Goal: Task Accomplishment & Management: Use online tool/utility

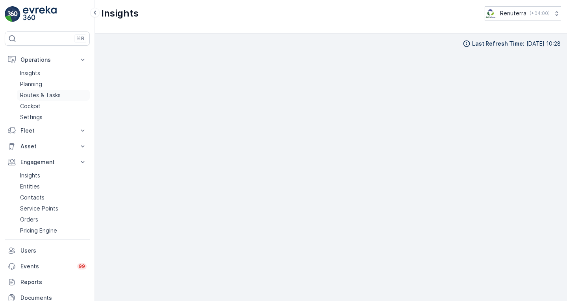
scroll to position [6, 0]
click at [45, 95] on p "Routes & Tasks" at bounding box center [40, 95] width 41 height 8
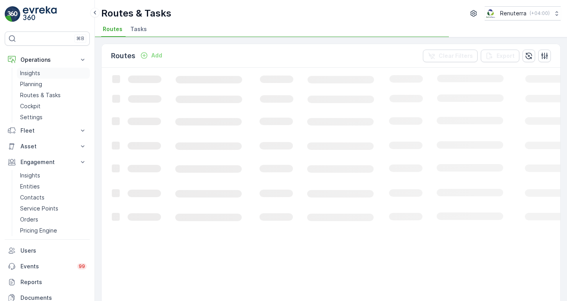
click at [39, 73] on p "Insights" at bounding box center [30, 73] width 20 height 8
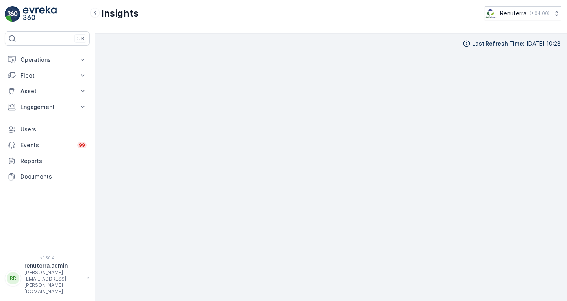
scroll to position [6, 0]
click at [44, 59] on p "Operations" at bounding box center [47, 60] width 54 height 8
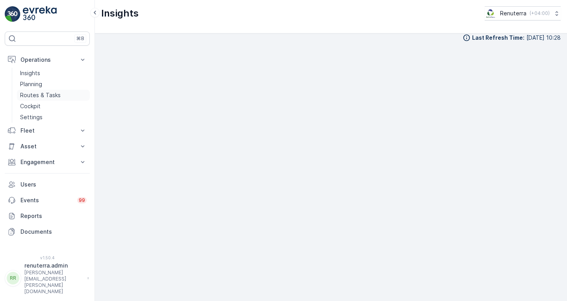
click at [48, 94] on p "Routes & Tasks" at bounding box center [40, 95] width 41 height 8
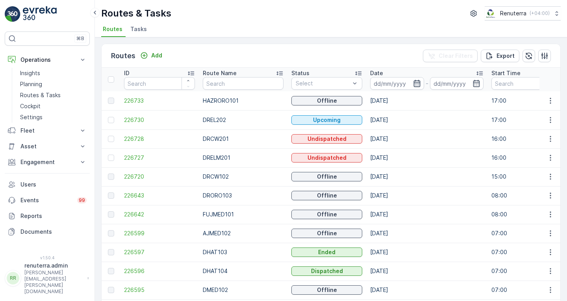
click at [413, 85] on icon "button" at bounding box center [417, 84] width 8 height 8
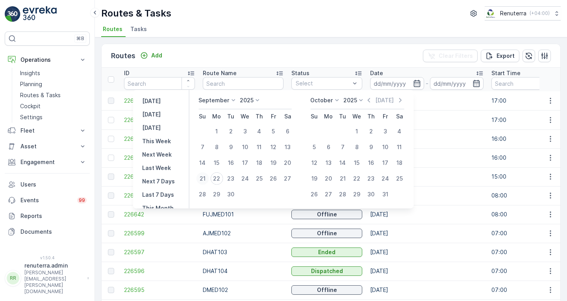
click at [205, 177] on div "21" at bounding box center [202, 178] width 13 height 13
type input "21.09.2025"
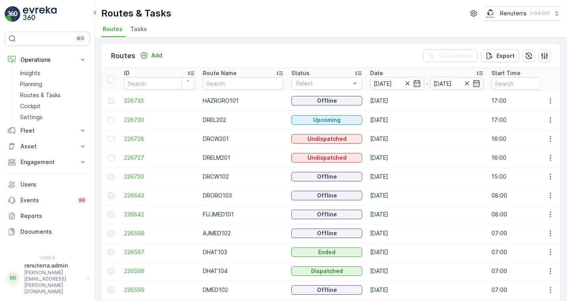
click at [328, 49] on div "Routes Add Clear Filters Export" at bounding box center [331, 56] width 459 height 24
